Goal: Task Accomplishment & Management: Complete application form

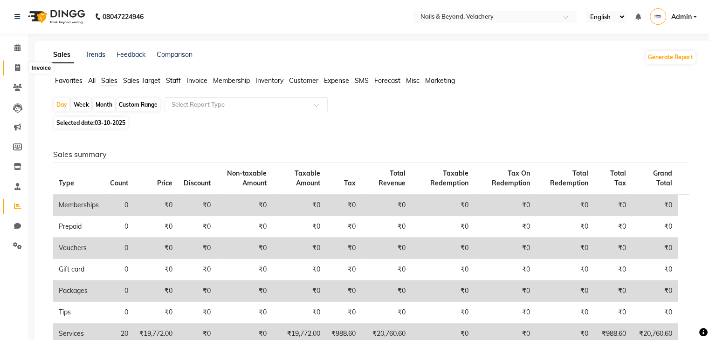
click at [16, 73] on span at bounding box center [17, 68] width 16 height 11
select select "service"
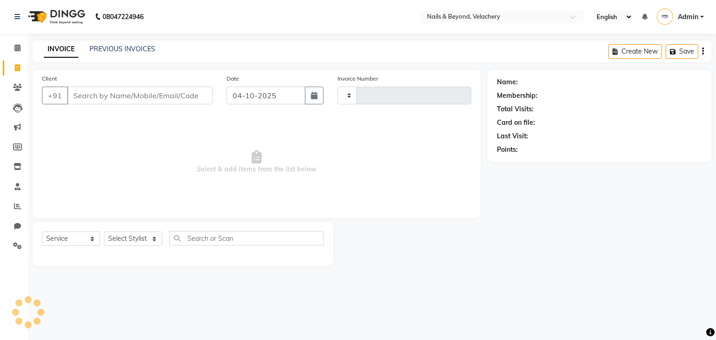
type input "2286"
select select "8978"
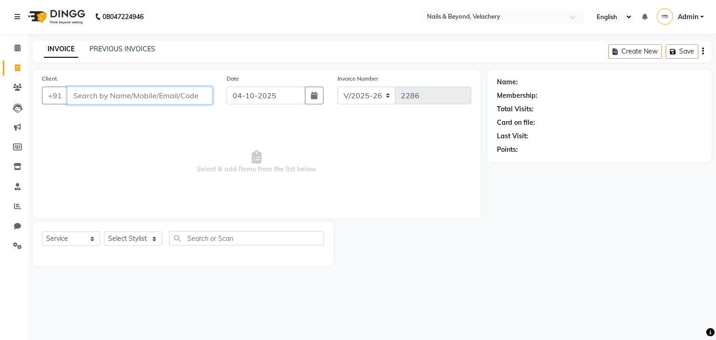
click at [96, 90] on input "Client" at bounding box center [139, 96] width 145 height 18
click at [99, 98] on input "Client" at bounding box center [139, 96] width 145 height 18
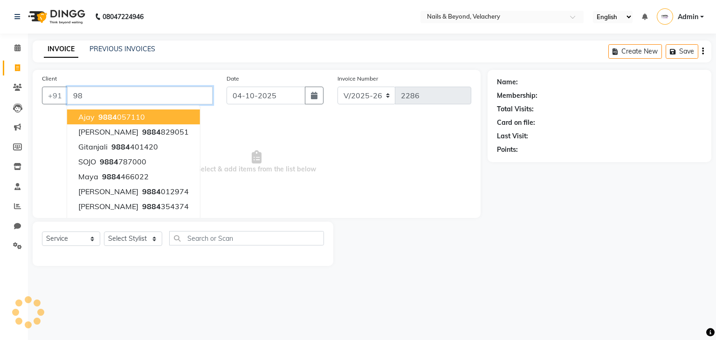
type input "9"
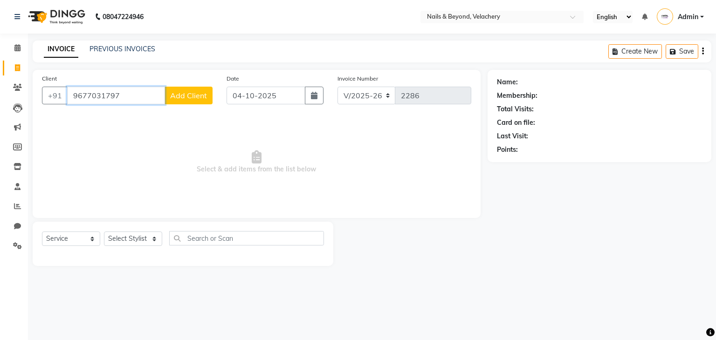
type input "9677031797"
click at [180, 101] on button "Add Client" at bounding box center [189, 96] width 48 height 18
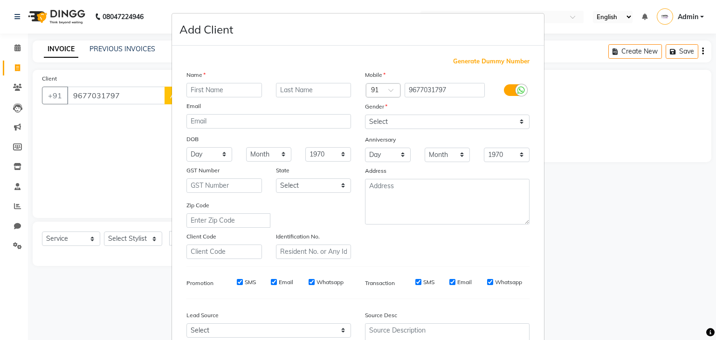
click at [203, 90] on input "text" at bounding box center [225, 90] width 76 height 14
type input "joi"
click at [443, 126] on select "Select [DEMOGRAPHIC_DATA] [DEMOGRAPHIC_DATA] Other Prefer Not To Say" at bounding box center [447, 122] width 165 height 14
select select "[DEMOGRAPHIC_DATA]"
click at [365, 115] on select "Select [DEMOGRAPHIC_DATA] [DEMOGRAPHIC_DATA] Other Prefer Not To Say" at bounding box center [447, 122] width 165 height 14
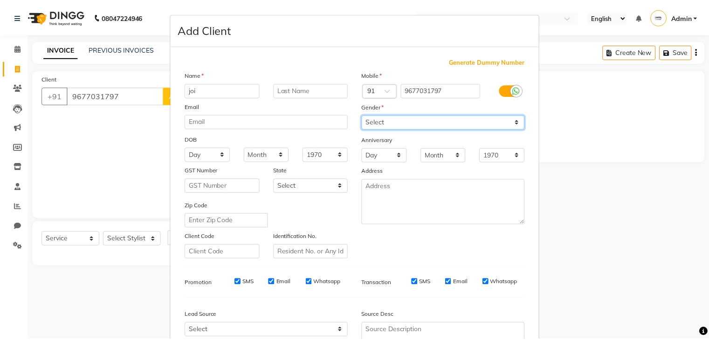
scroll to position [95, 0]
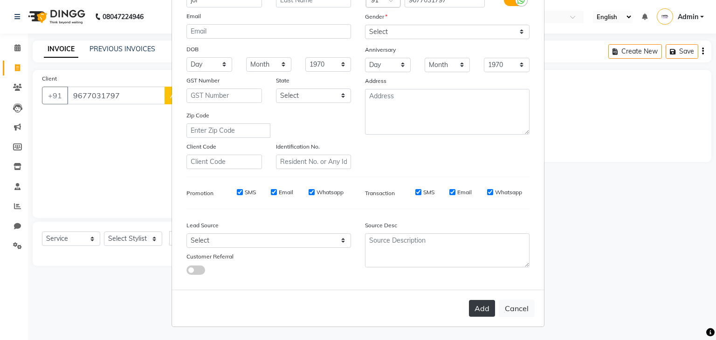
click at [470, 314] on button "Add" at bounding box center [482, 308] width 26 height 17
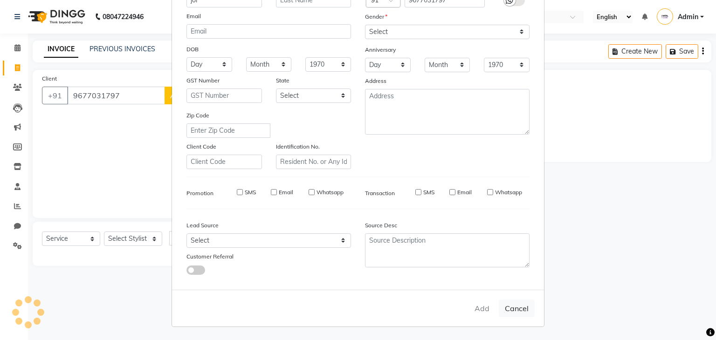
select select
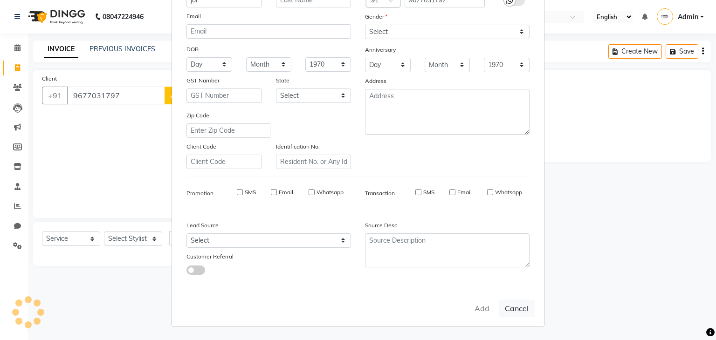
select select
checkbox input "false"
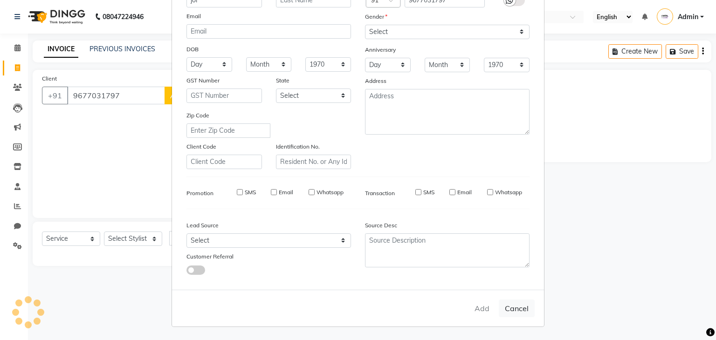
checkbox input "false"
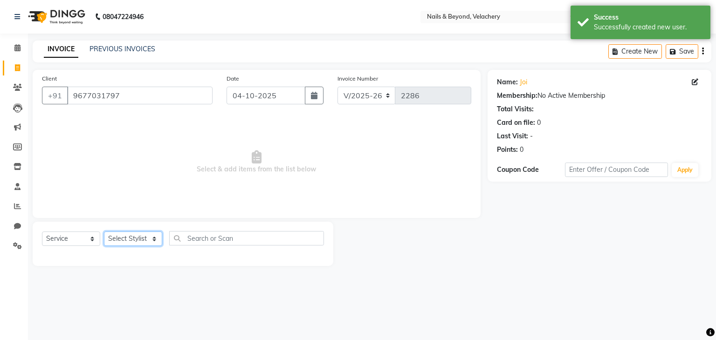
click at [125, 239] on select "Select Stylist [PERSON_NAME] [PERSON_NAME] JANGGINLIN Jothang Konyak [PERSON_NA…" at bounding box center [133, 239] width 58 height 14
select select "91197"
click at [104, 232] on select "Select Stylist [PERSON_NAME] [PERSON_NAME] JANGGINLIN Jothang Konyak [PERSON_NA…" at bounding box center [133, 239] width 58 height 14
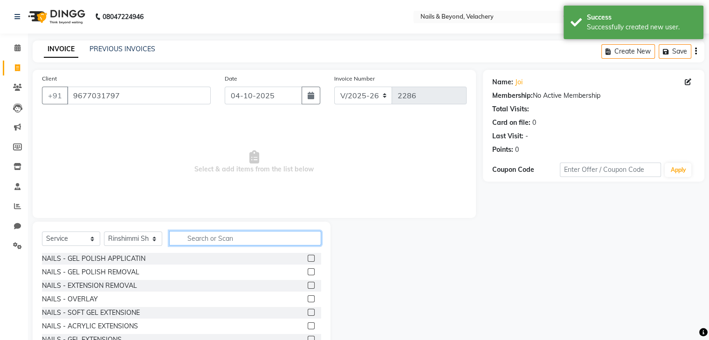
click at [210, 243] on input "text" at bounding box center [245, 238] width 152 height 14
type input "gel"
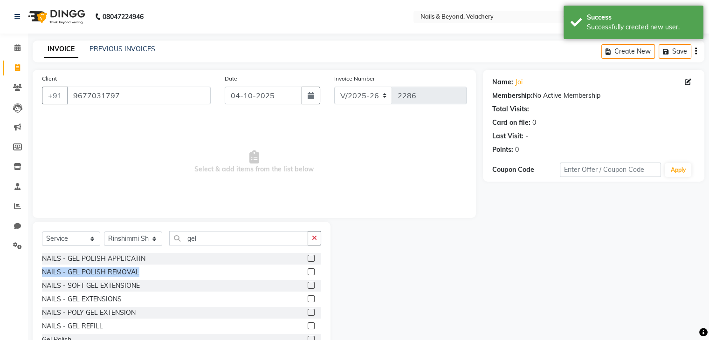
drag, startPoint x: 270, startPoint y: 258, endPoint x: 264, endPoint y: 275, distance: 17.4
click at [264, 275] on div "NAILS - GEL POLISH APPLICATIN NAILS - GEL POLISH REMOVAL NAILS - SOFT GEL EXTEN…" at bounding box center [181, 299] width 279 height 93
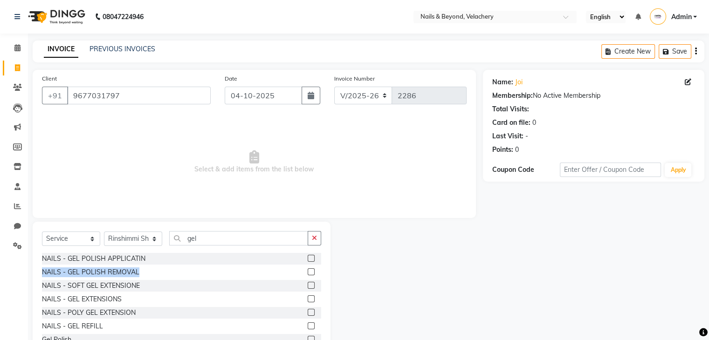
click at [264, 275] on div "NAILS - GEL POLISH REMOVAL" at bounding box center [181, 273] width 279 height 12
click at [308, 259] on label at bounding box center [311, 258] width 7 height 7
click at [308, 259] on input "checkbox" at bounding box center [311, 259] width 6 height 6
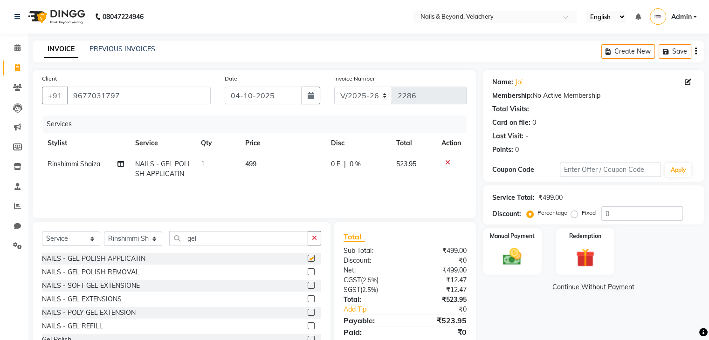
checkbox input "false"
click at [261, 166] on td "499" at bounding box center [283, 169] width 86 height 31
select select "91197"
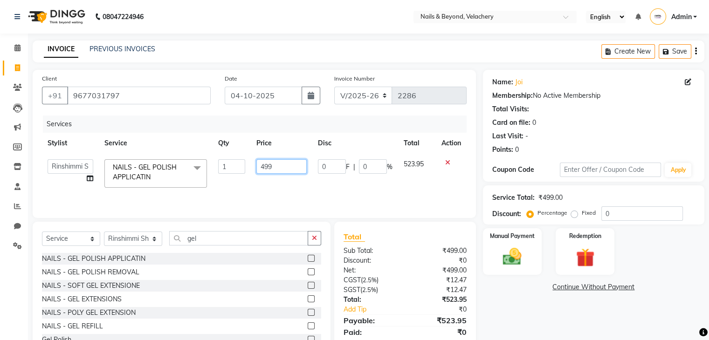
click at [275, 166] on input "499" at bounding box center [281, 166] width 50 height 14
type input "4"
type input "1000"
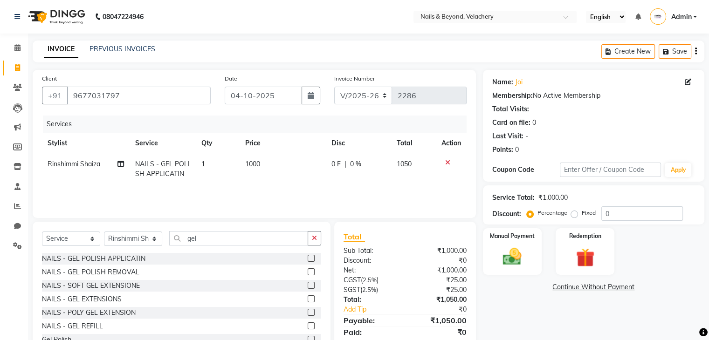
click at [302, 183] on td "1000" at bounding box center [283, 169] width 86 height 31
select select "91197"
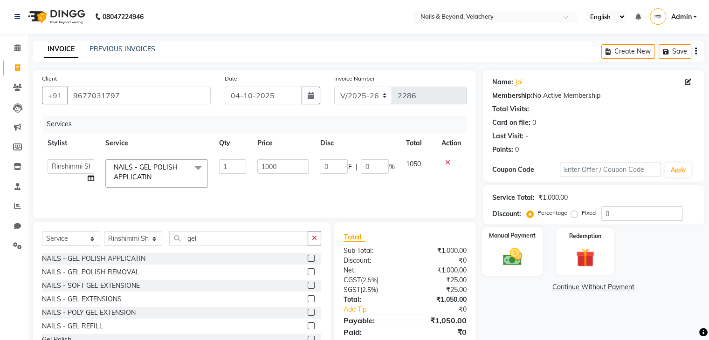
scroll to position [34, 0]
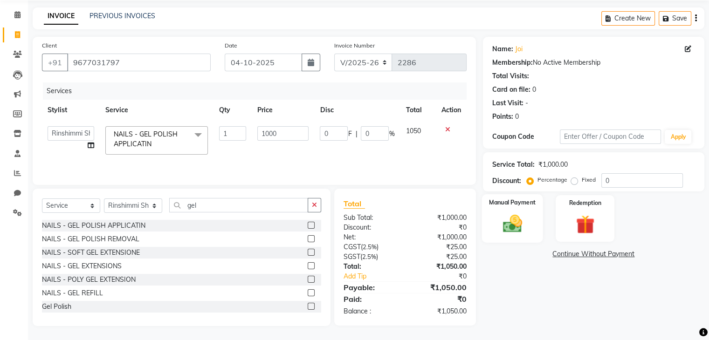
click at [524, 216] on img at bounding box center [512, 224] width 31 height 22
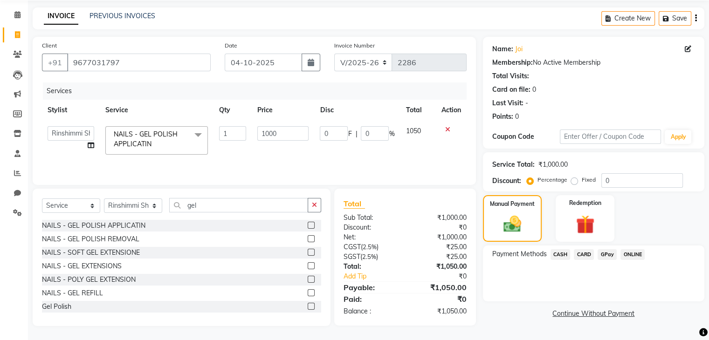
click at [593, 260] on div "CARD" at bounding box center [582, 255] width 24 height 13
click at [588, 256] on span "CARD" at bounding box center [584, 254] width 20 height 11
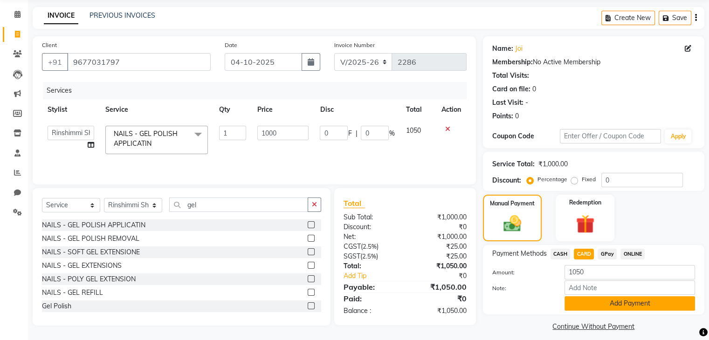
click at [632, 306] on button "Add Payment" at bounding box center [630, 304] width 131 height 14
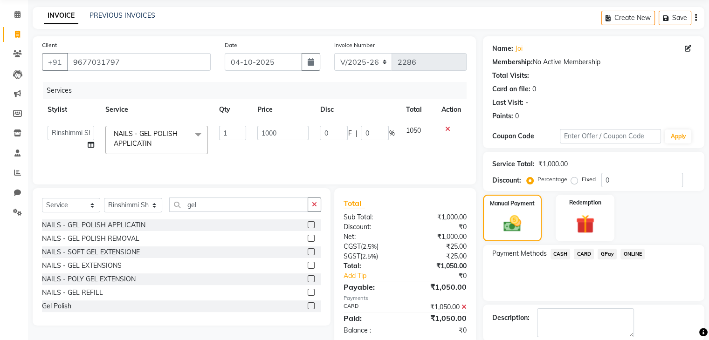
scroll to position [80, 0]
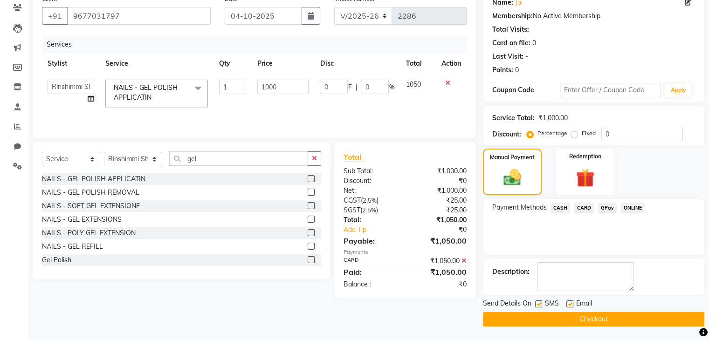
click at [636, 321] on button "Checkout" at bounding box center [593, 319] width 221 height 14
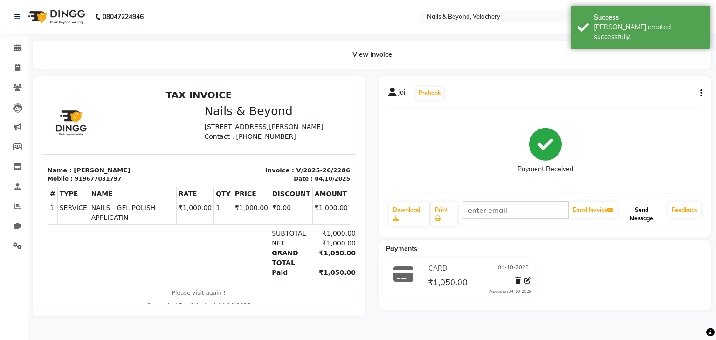
click at [652, 220] on button "Send Message" at bounding box center [642, 214] width 46 height 24
